Goal: Transaction & Acquisition: Purchase product/service

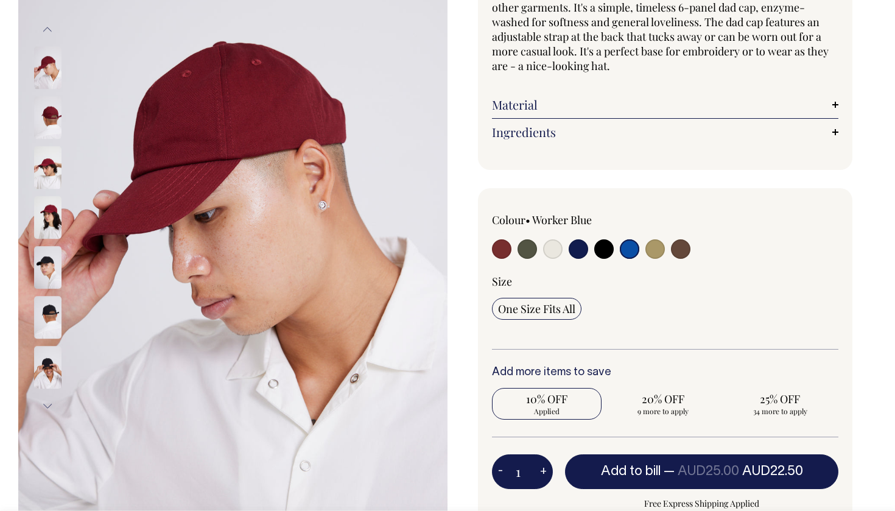
click at [530, 252] on input "radio" at bounding box center [526, 248] width 19 height 19
radio input "true"
select select "Olive"
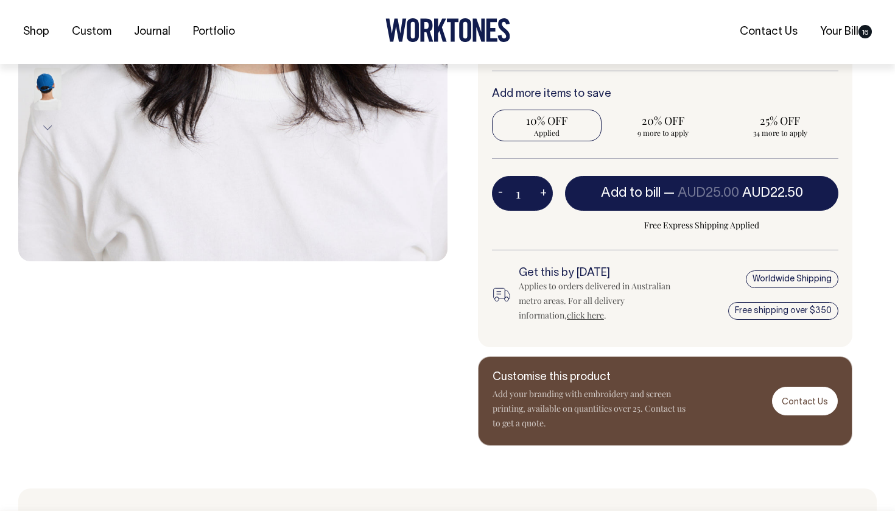
scroll to position [447, 0]
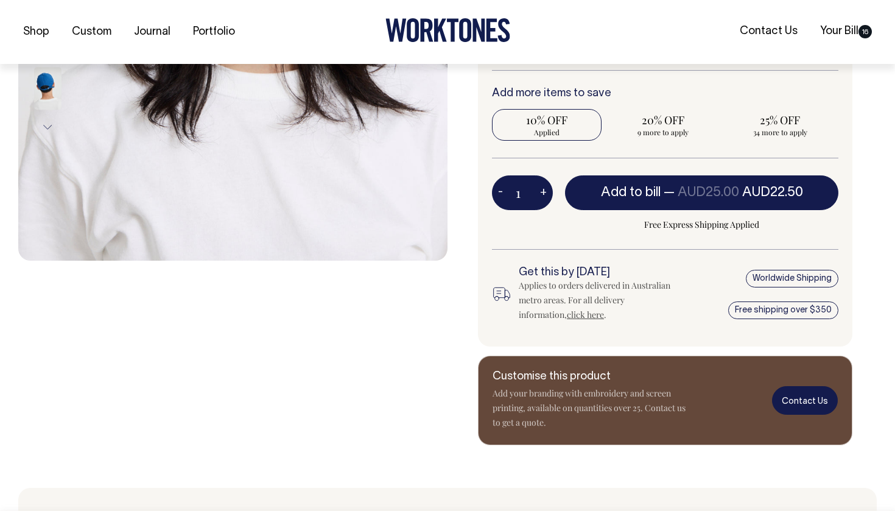
click at [811, 402] on link "Contact Us" at bounding box center [805, 400] width 66 height 29
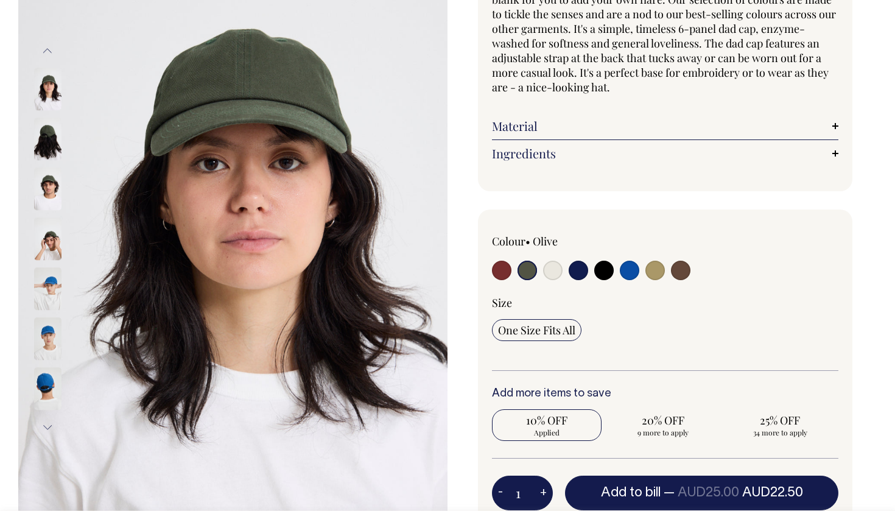
scroll to position [145, 0]
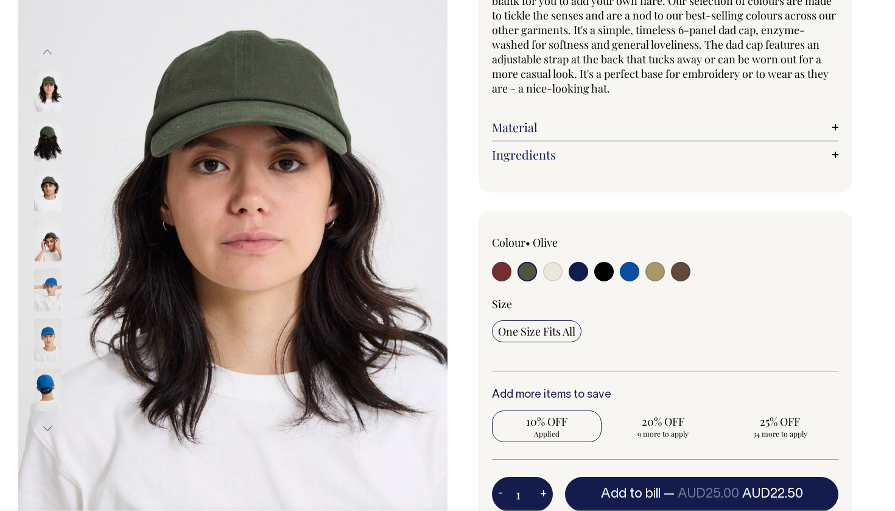
click at [553, 269] on input "radio" at bounding box center [552, 271] width 19 height 19
radio input "true"
select select "Natural"
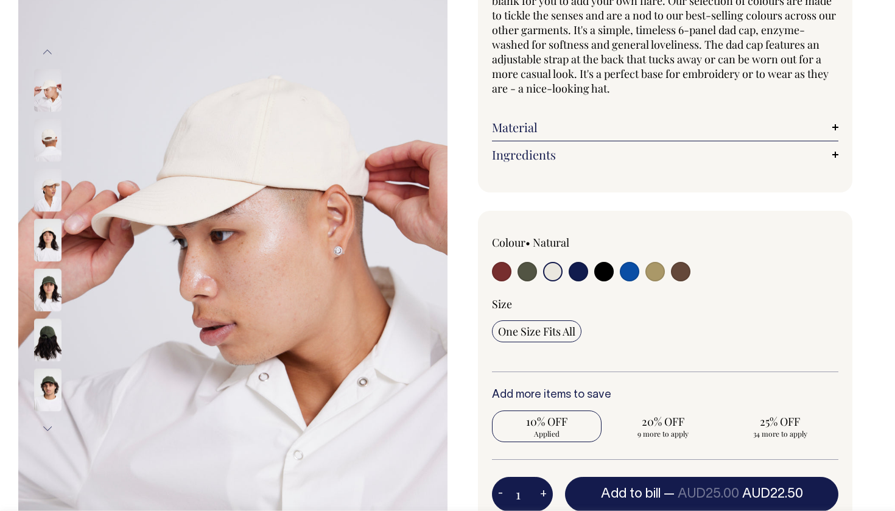
click at [573, 272] on input "radio" at bounding box center [578, 271] width 19 height 19
radio input "true"
select select "Dark Navy"
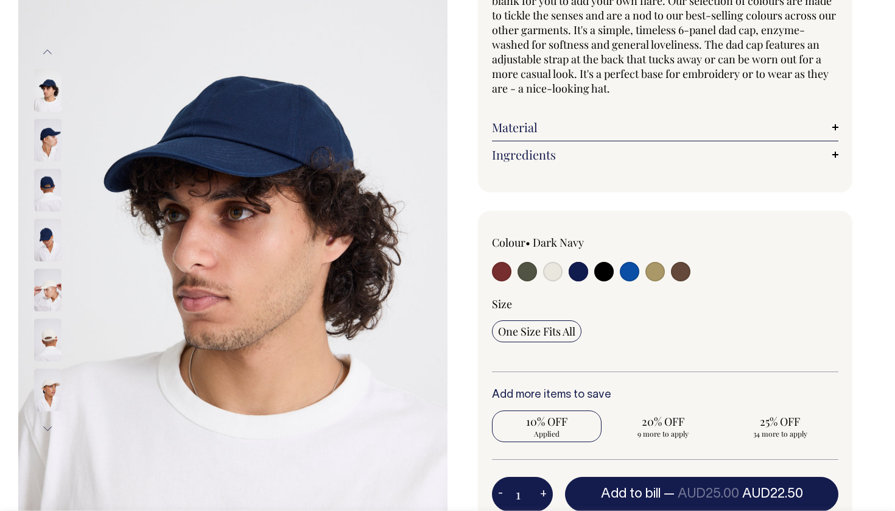
click at [648, 274] on input "radio" at bounding box center [654, 271] width 19 height 19
radio input "true"
select select "Washed Khaki"
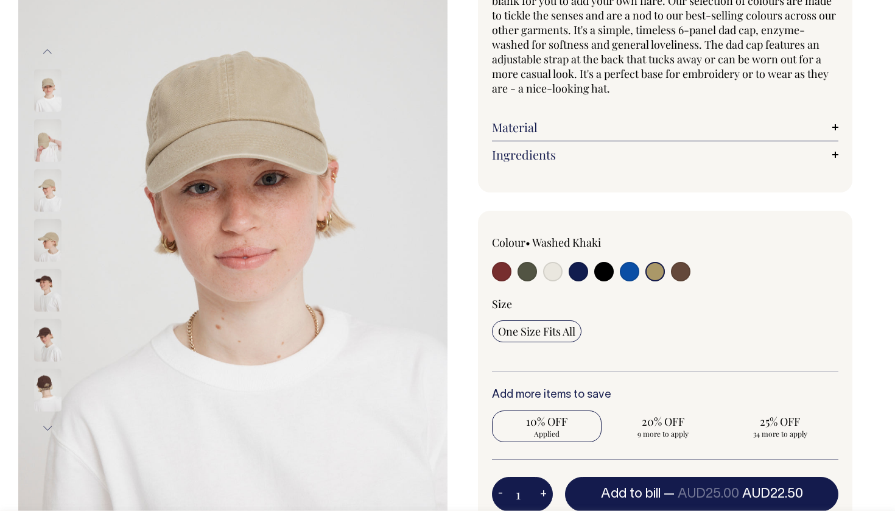
click at [688, 272] on input "radio" at bounding box center [680, 271] width 19 height 19
radio input "true"
select select "Espresso"
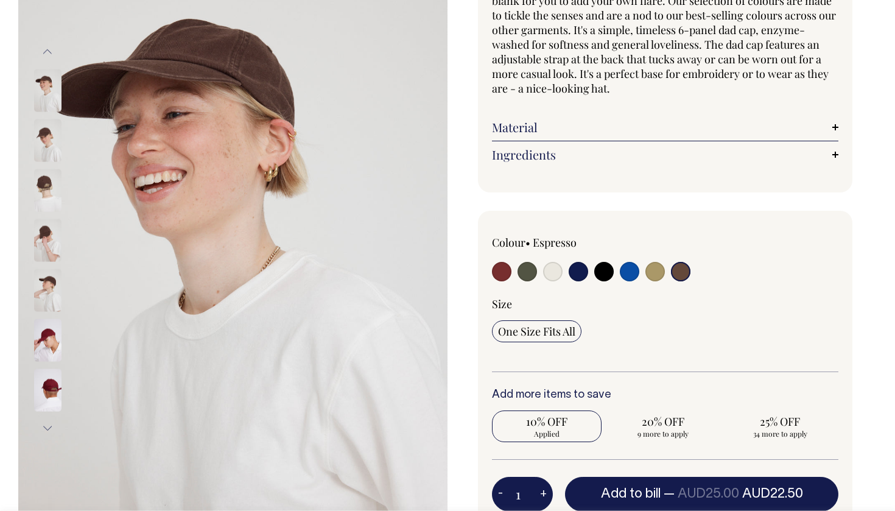
click at [577, 274] on input "radio" at bounding box center [578, 271] width 19 height 19
radio input "true"
select select "Dark Navy"
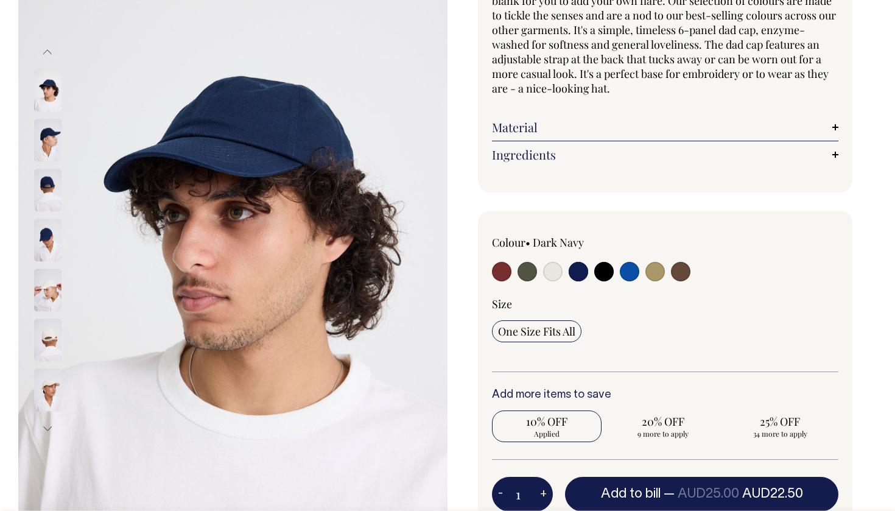
click at [553, 268] on input "radio" at bounding box center [552, 271] width 19 height 19
radio input "true"
select select "Natural"
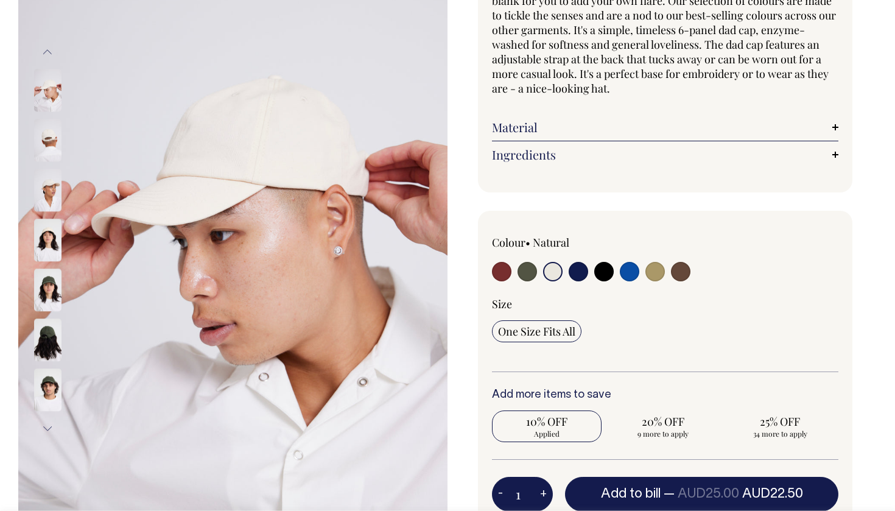
click at [680, 268] on input "radio" at bounding box center [680, 271] width 19 height 19
radio input "true"
select select "Espresso"
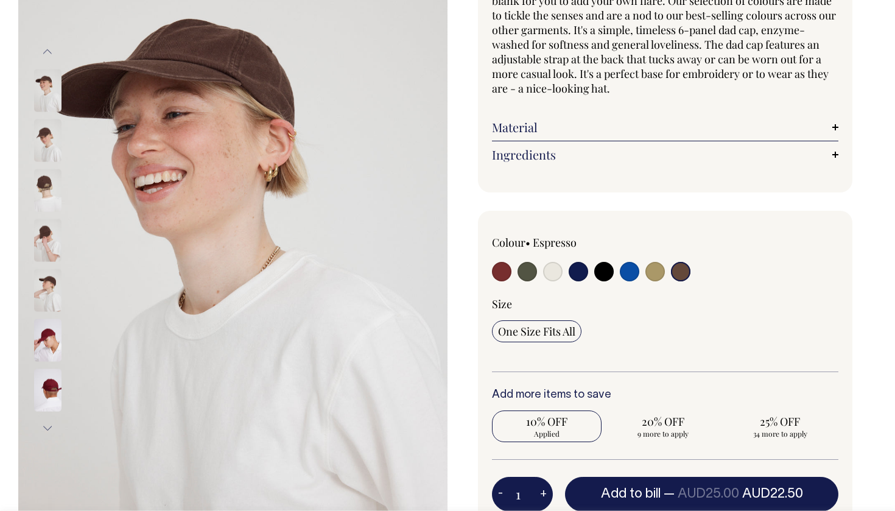
click at [528, 278] on input "radio" at bounding box center [526, 271] width 19 height 19
radio input "true"
select select "Olive"
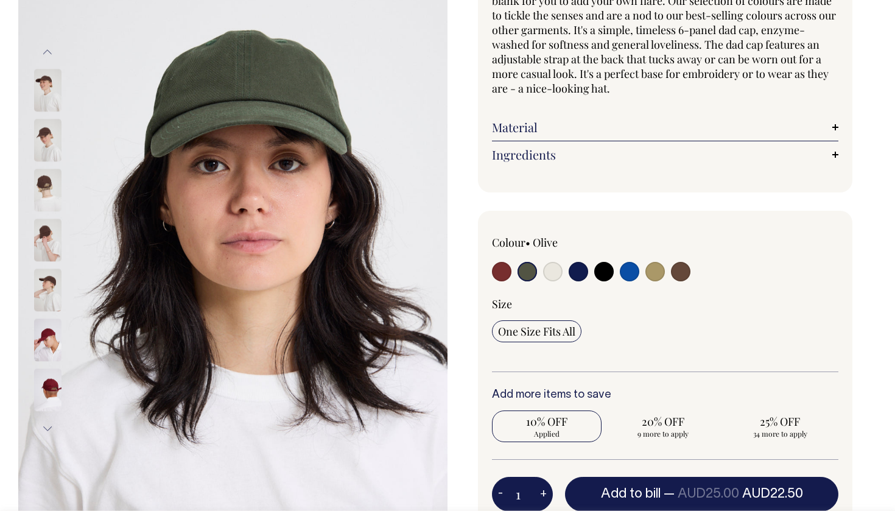
click at [492, 271] on input "radio" at bounding box center [501, 271] width 19 height 19
radio input "true"
select select "Burgundy"
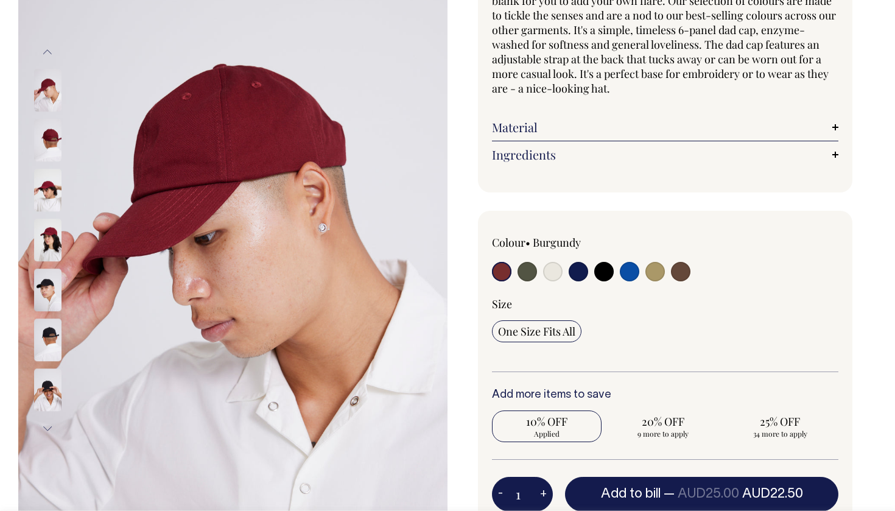
click at [514, 271] on div at bounding box center [561, 273] width 139 height 23
click at [526, 273] on input "radio" at bounding box center [526, 271] width 19 height 19
radio input "true"
select select "Olive"
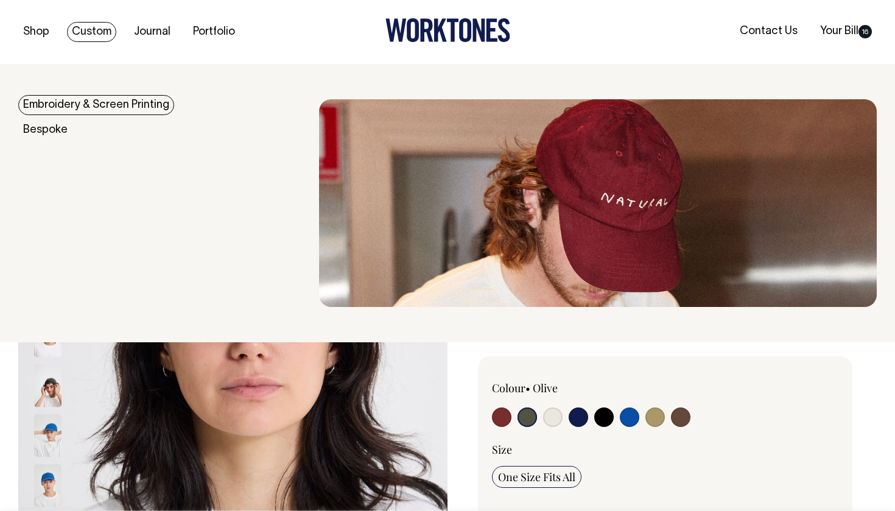
click at [83, 97] on link "Embroidery & Screen Printing" at bounding box center [96, 105] width 156 height 20
